Goal: Task Accomplishment & Management: Manage account settings

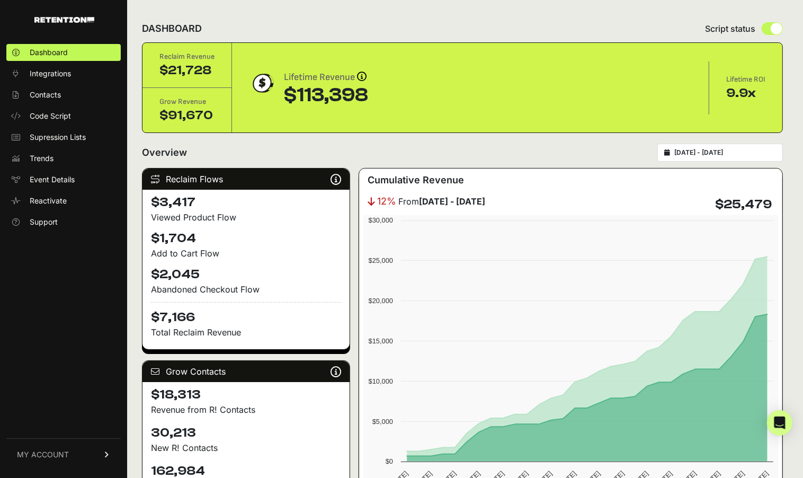
click at [4, 449] on div "Dashboard Integrations Contacts Code Script Supression Lists Trends Event Detai…" at bounding box center [63, 255] width 127 height 444
click at [78, 465] on link "MY ACCOUNT" at bounding box center [63, 454] width 114 height 32
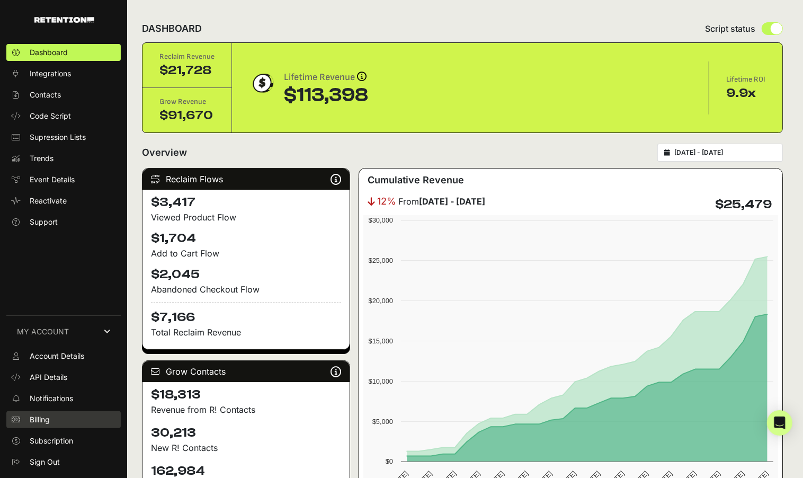
click at [53, 421] on link "Billing" at bounding box center [63, 419] width 114 height 17
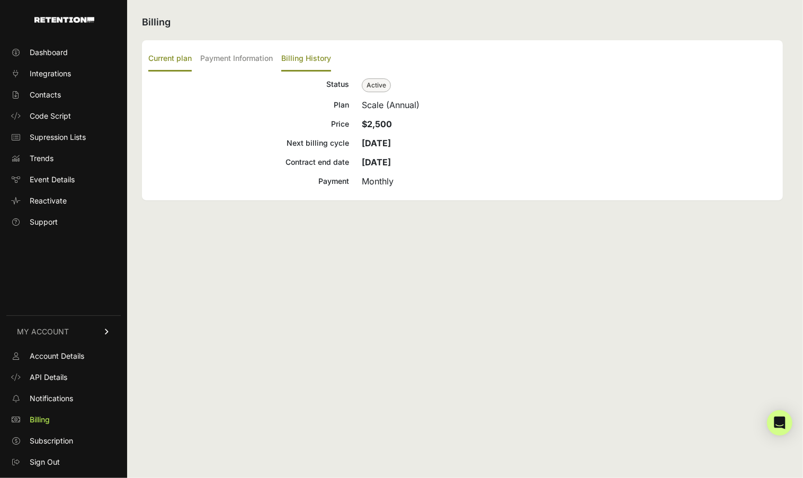
click at [296, 61] on label "Billing History" at bounding box center [306, 59] width 50 height 25
click at [0, 0] on input "Billing History" at bounding box center [0, 0] width 0 height 0
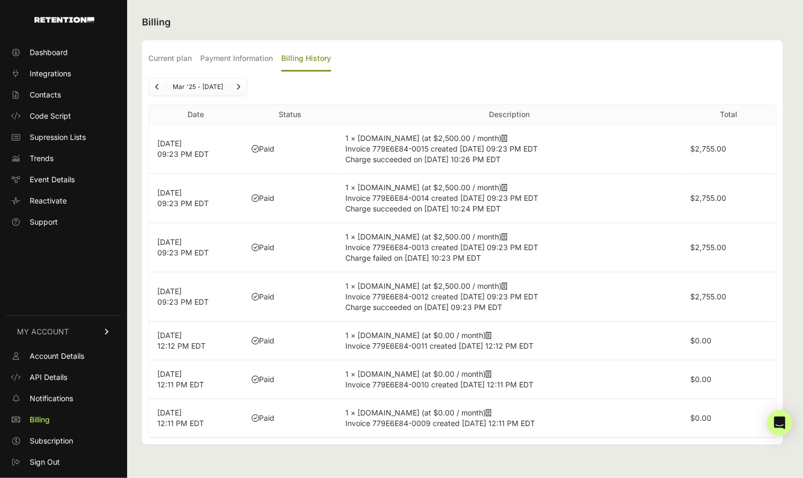
click at [502, 135] on icon at bounding box center [505, 138] width 6 height 7
